Goal: Task Accomplishment & Management: Complete application form

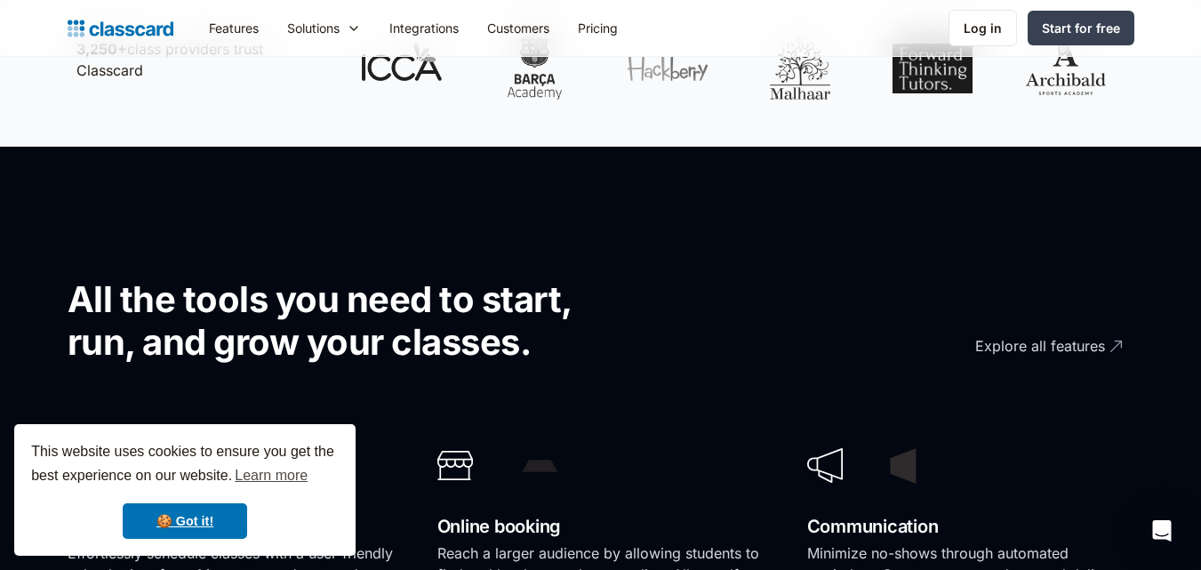
scroll to position [978, 0]
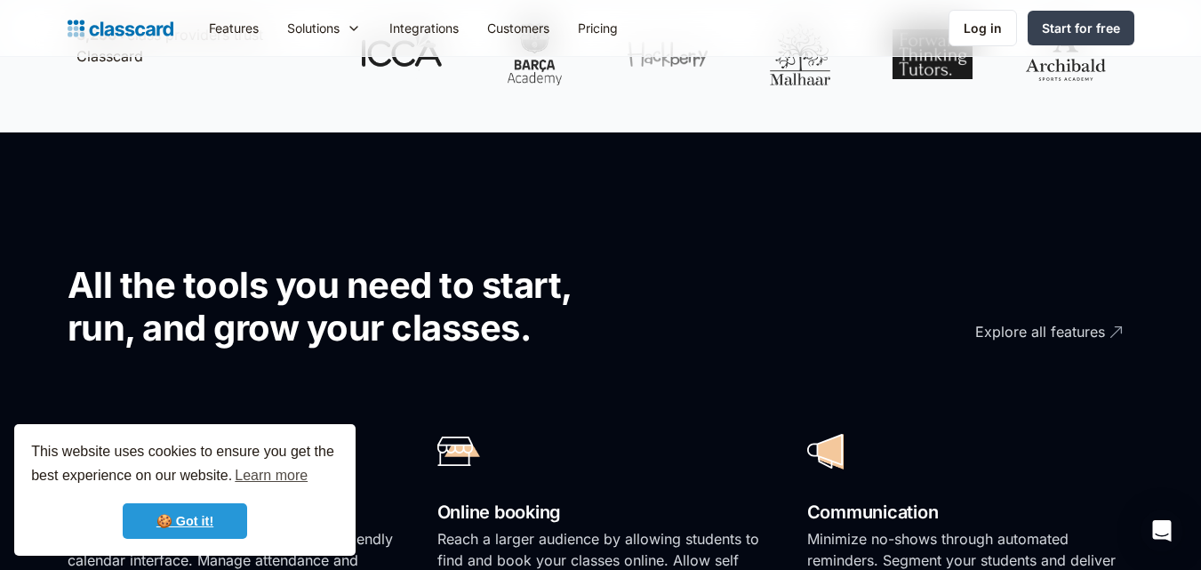
click at [165, 509] on link "🍪 Got it!" at bounding box center [185, 521] width 124 height 36
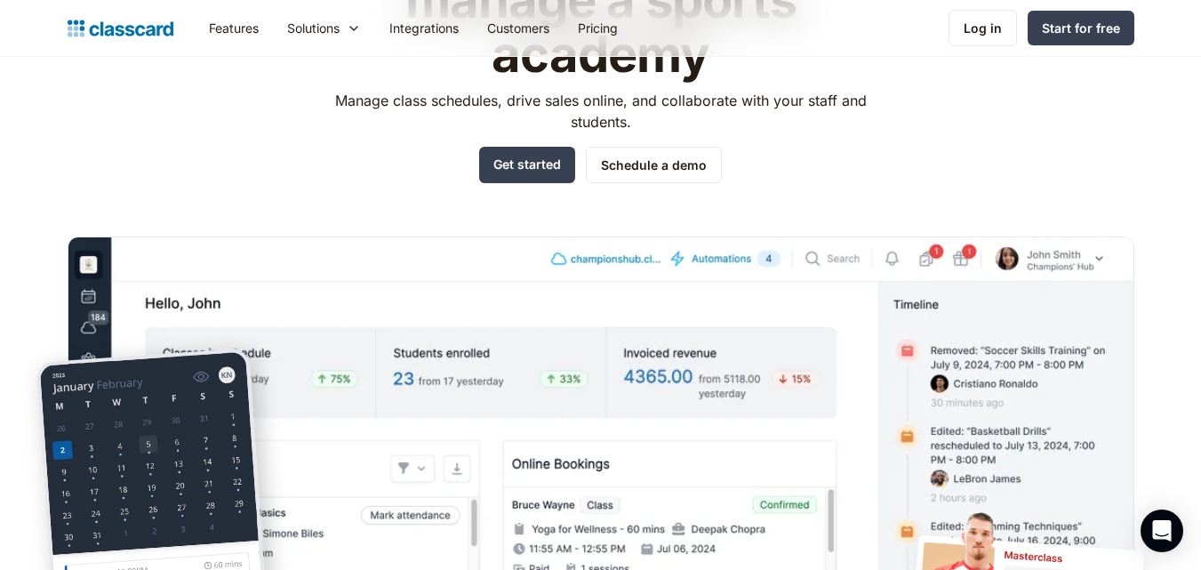
scroll to position [0, 0]
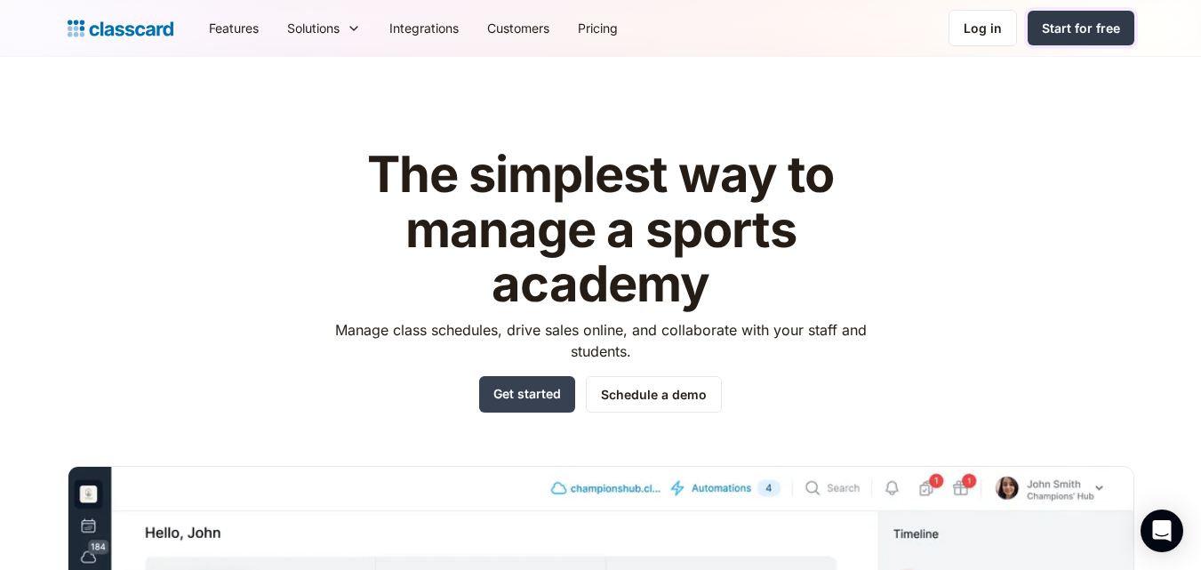
click at [1078, 15] on link "Start for free" at bounding box center [1081, 28] width 107 height 35
click at [640, 394] on link "Schedule a demo" at bounding box center [654, 394] width 136 height 36
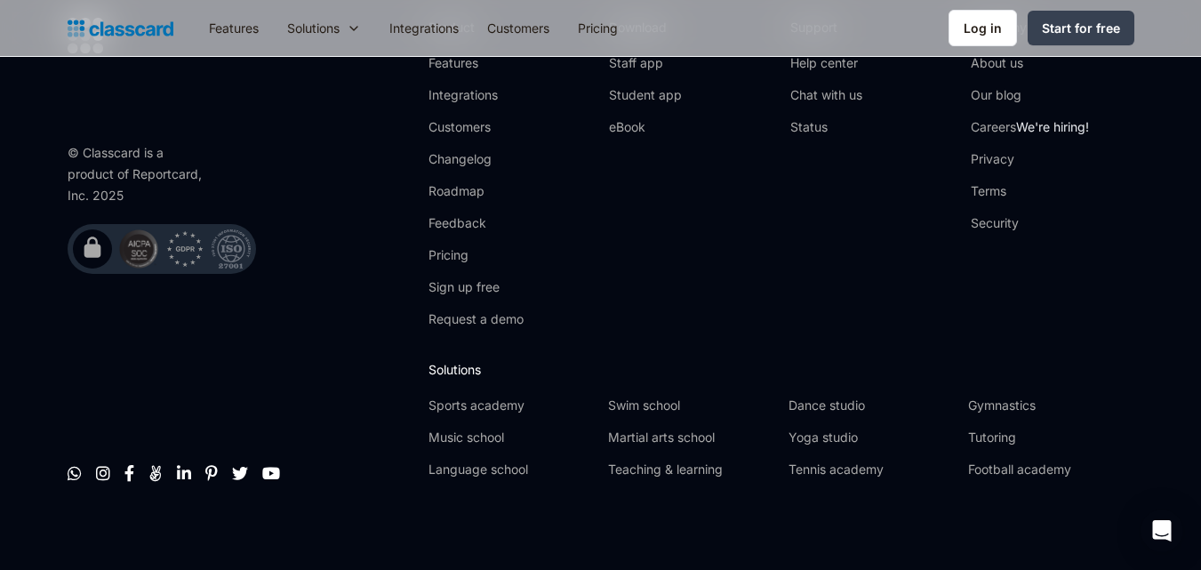
scroll to position [1188, 0]
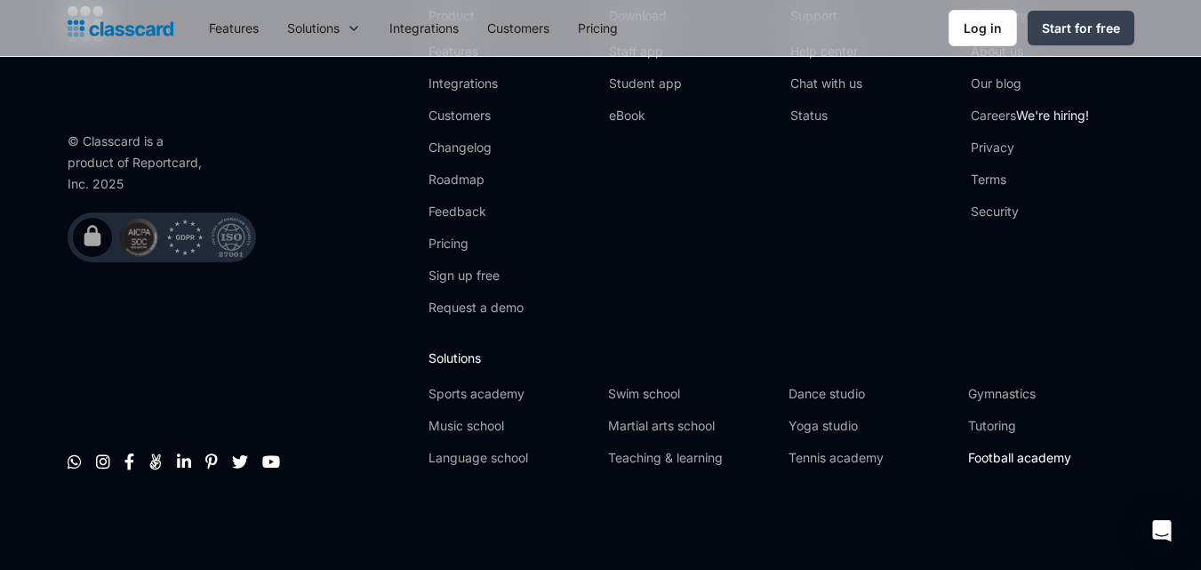
click at [1019, 453] on link "Football academy" at bounding box center [1050, 458] width 165 height 18
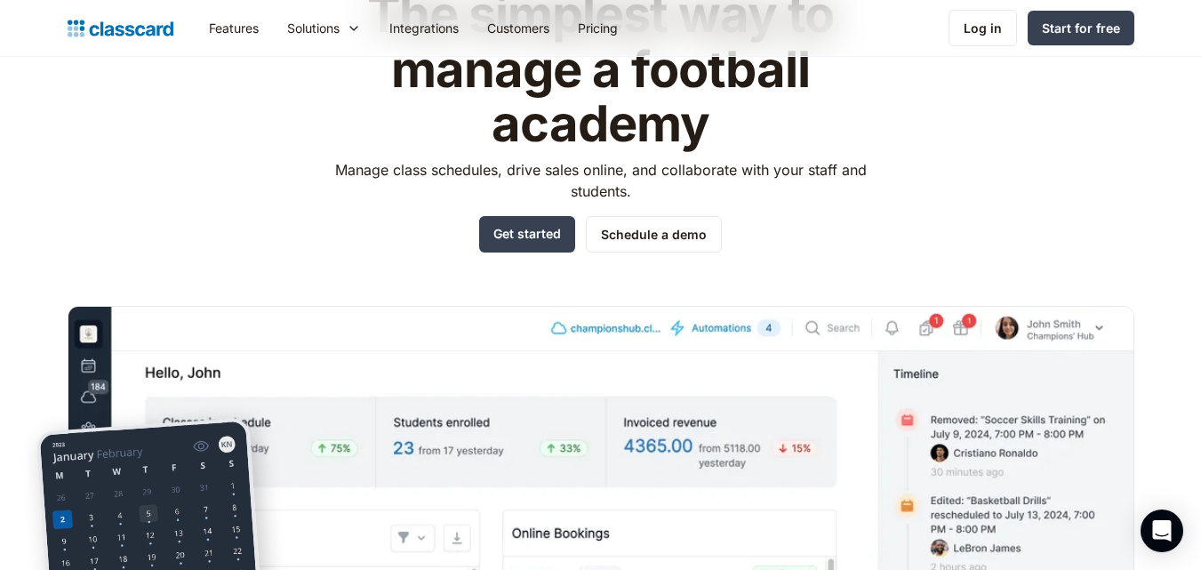
scroll to position [178, 0]
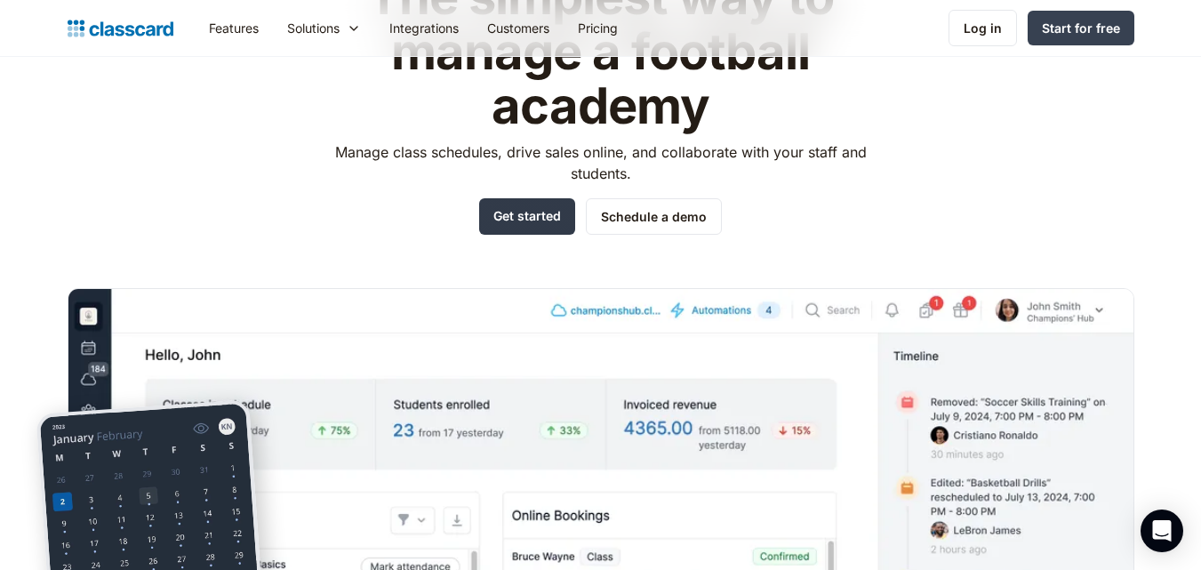
click at [548, 221] on link "Get started" at bounding box center [527, 216] width 96 height 36
